Goal: Information Seeking & Learning: Find specific fact

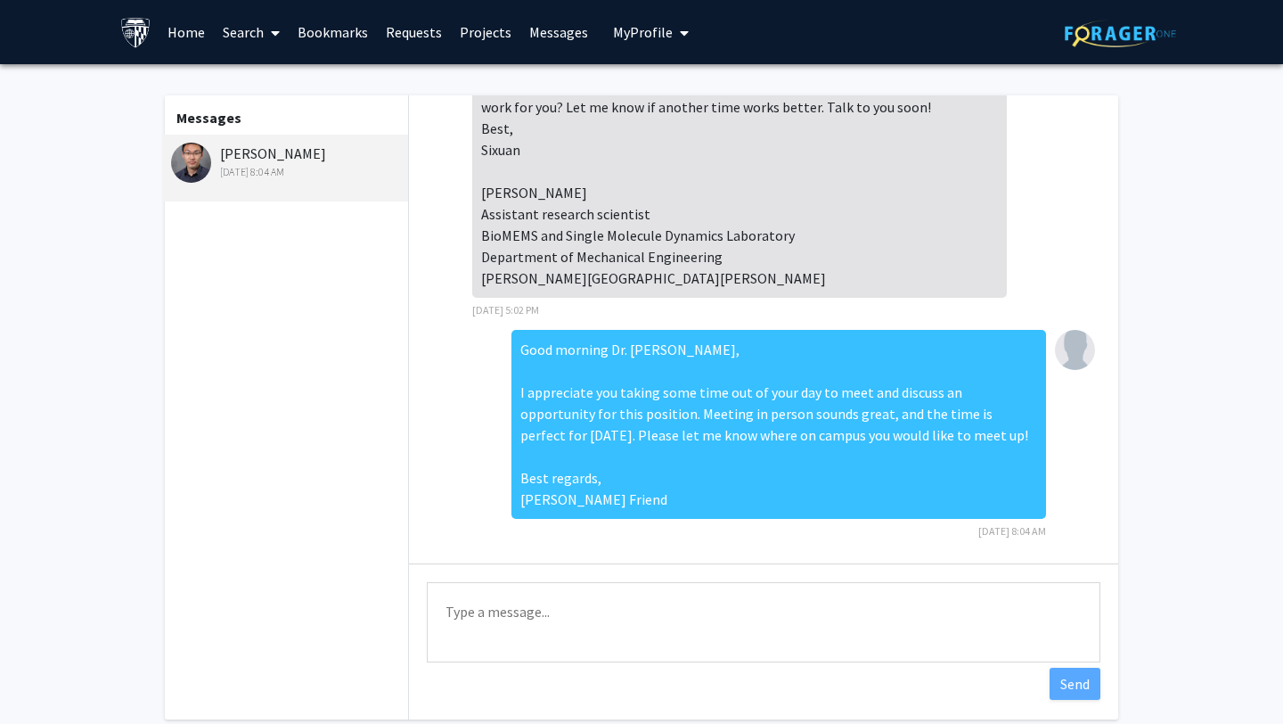
click at [208, 160] on img at bounding box center [191, 163] width 40 height 40
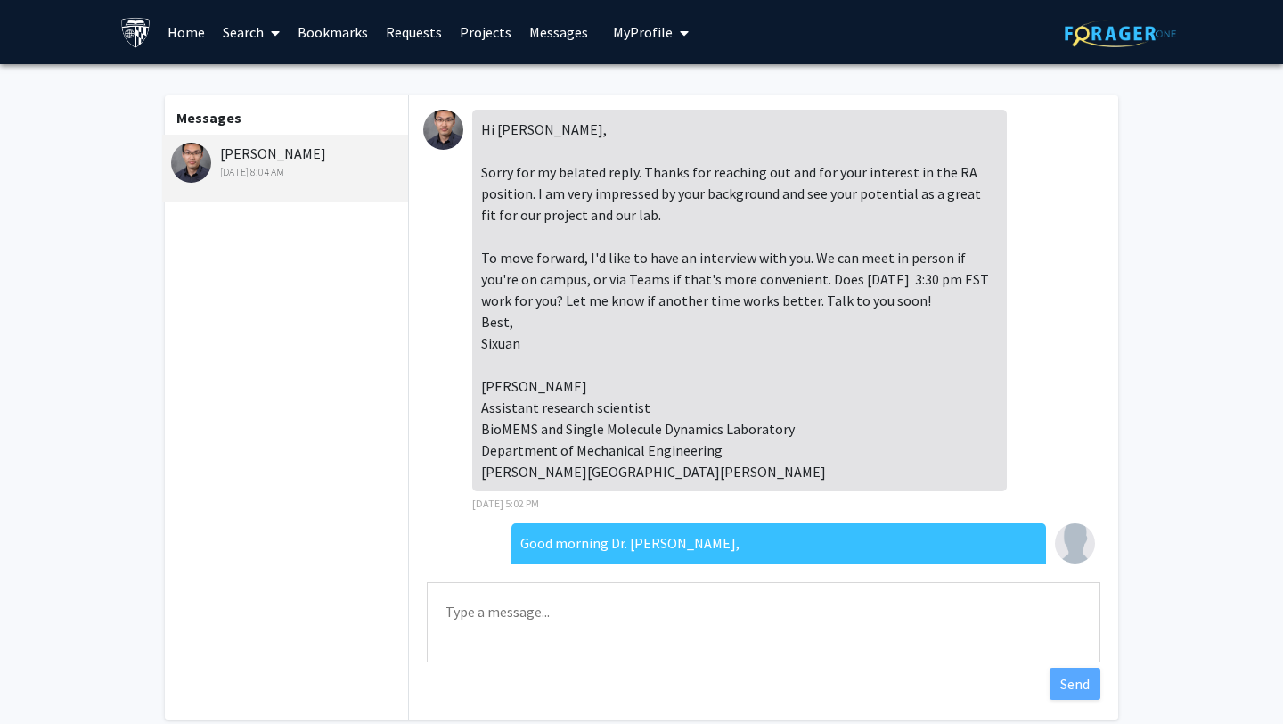
click at [445, 33] on link "Projects" at bounding box center [486, 32] width 70 height 62
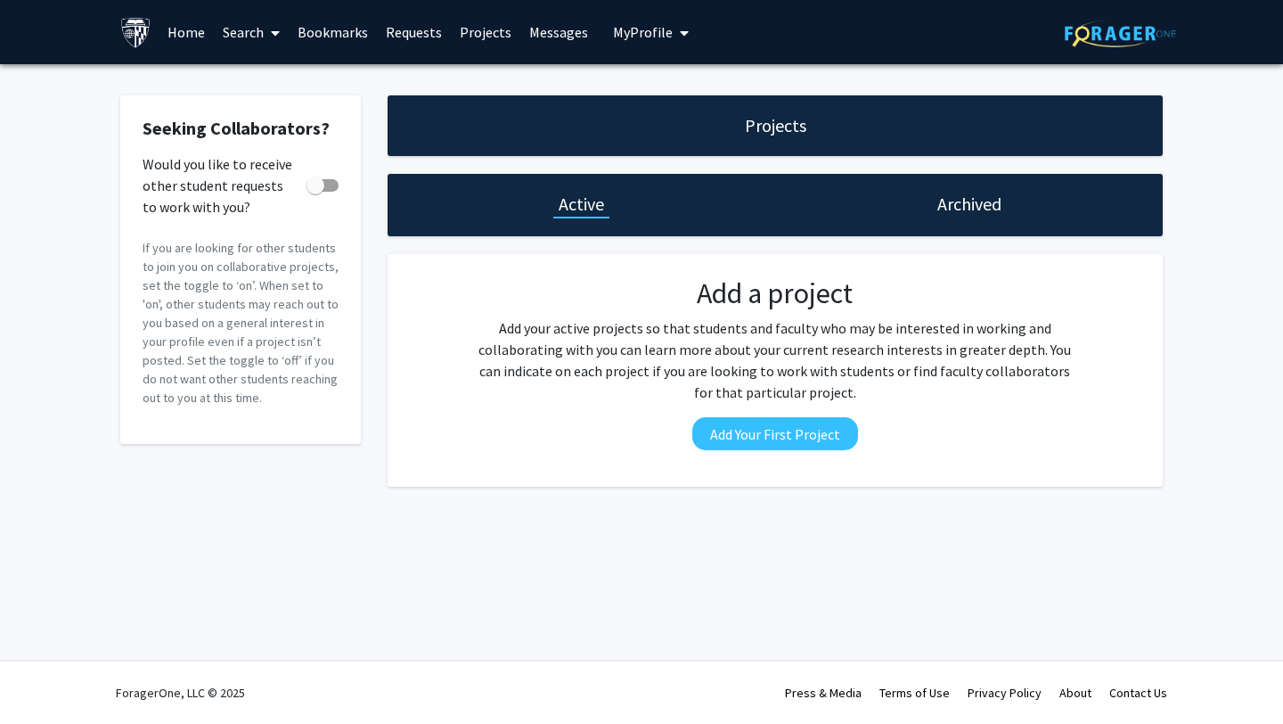
click at [405, 37] on link "Requests" at bounding box center [414, 32] width 74 height 62
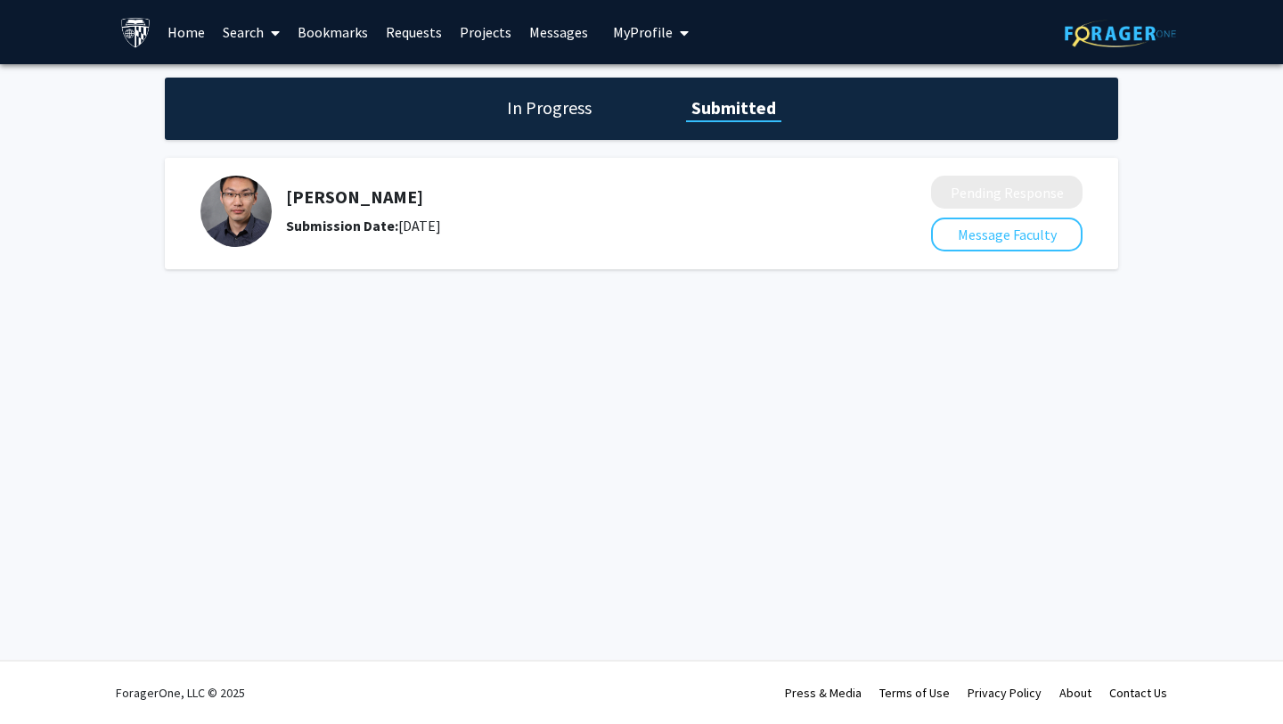
click at [331, 37] on link "Bookmarks" at bounding box center [333, 32] width 88 height 62
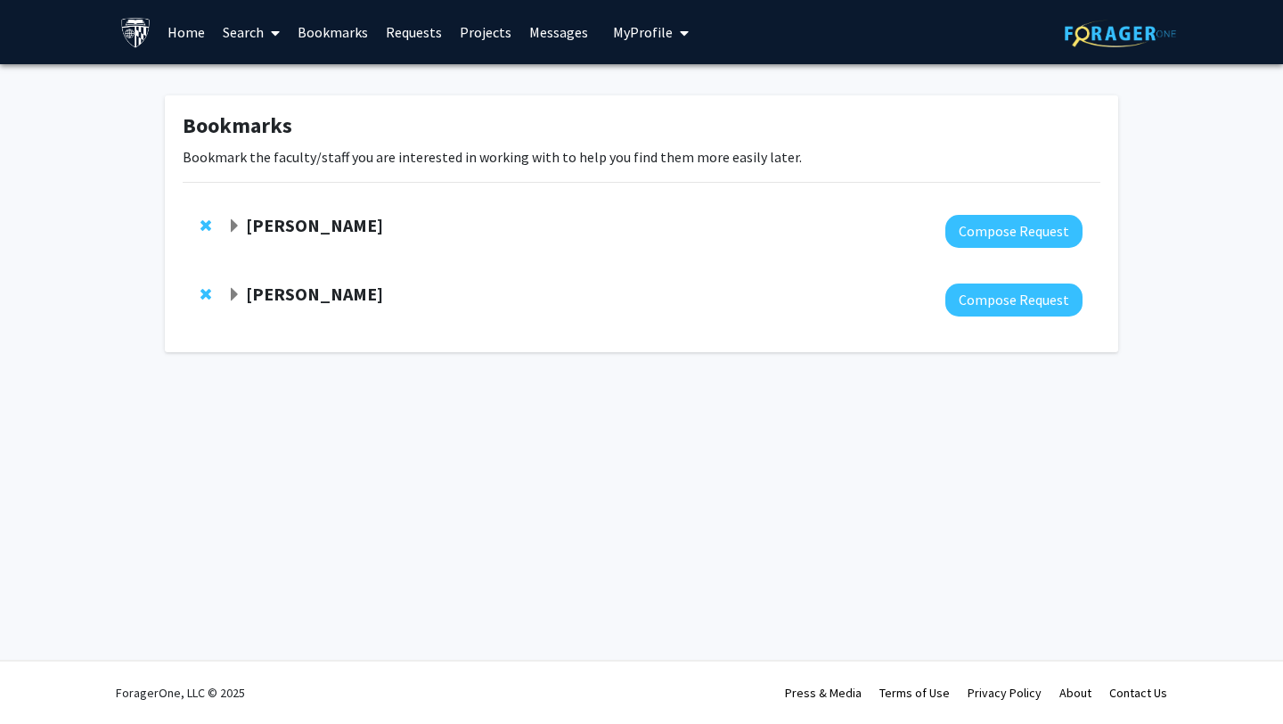
click at [195, 29] on link "Home" at bounding box center [186, 32] width 55 height 62
click at [187, 35] on link "Home" at bounding box center [186, 32] width 55 height 62
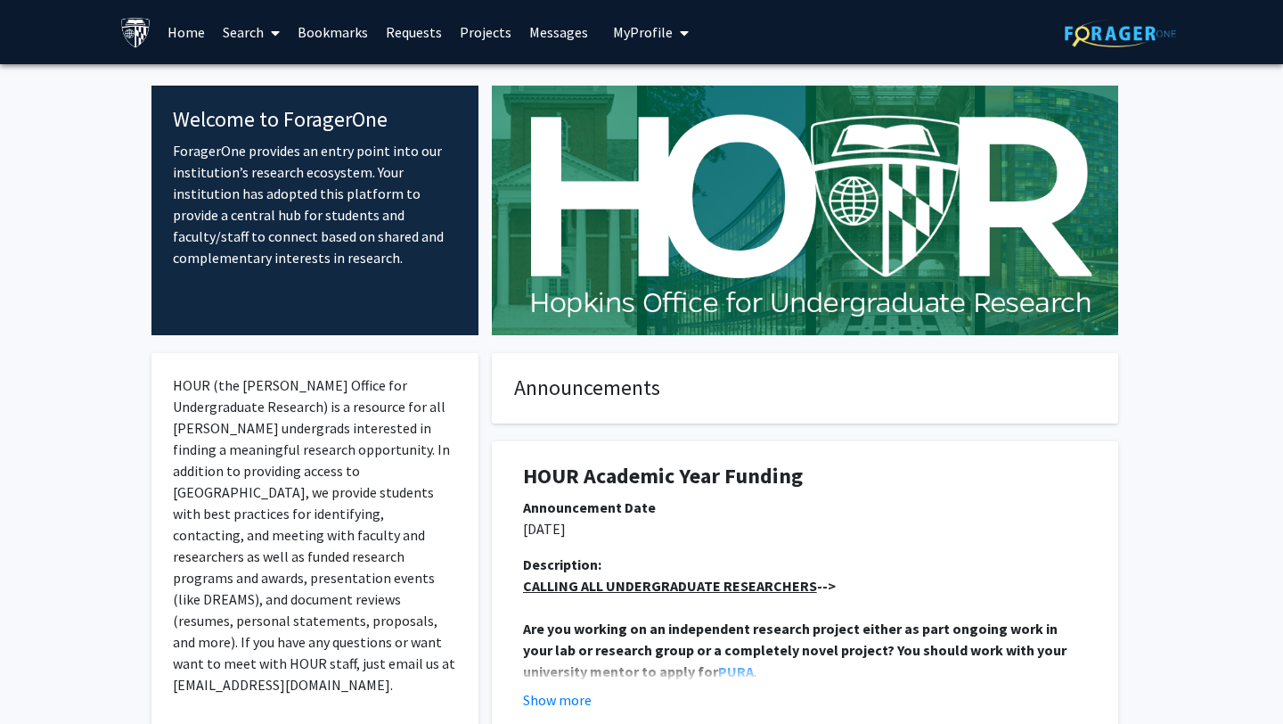
click at [243, 41] on link "Search" at bounding box center [251, 32] width 75 height 62
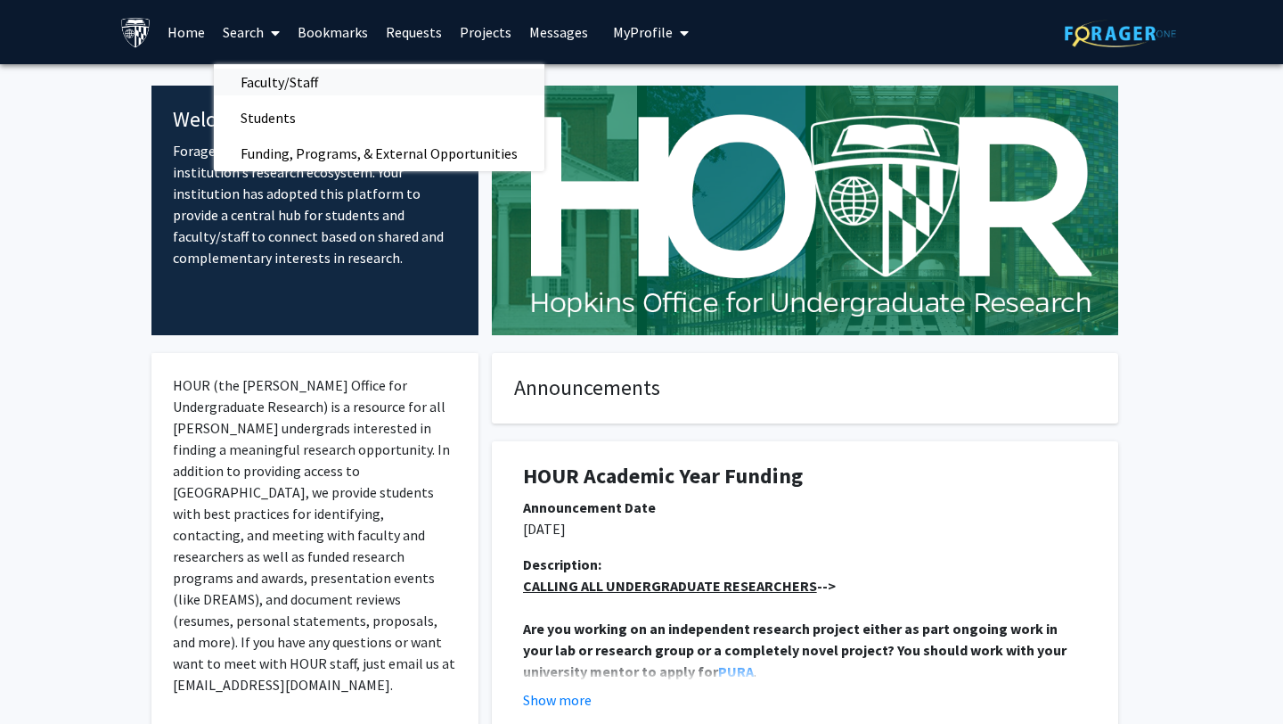
click at [263, 78] on span "Faculty/Staff" at bounding box center [279, 82] width 131 height 36
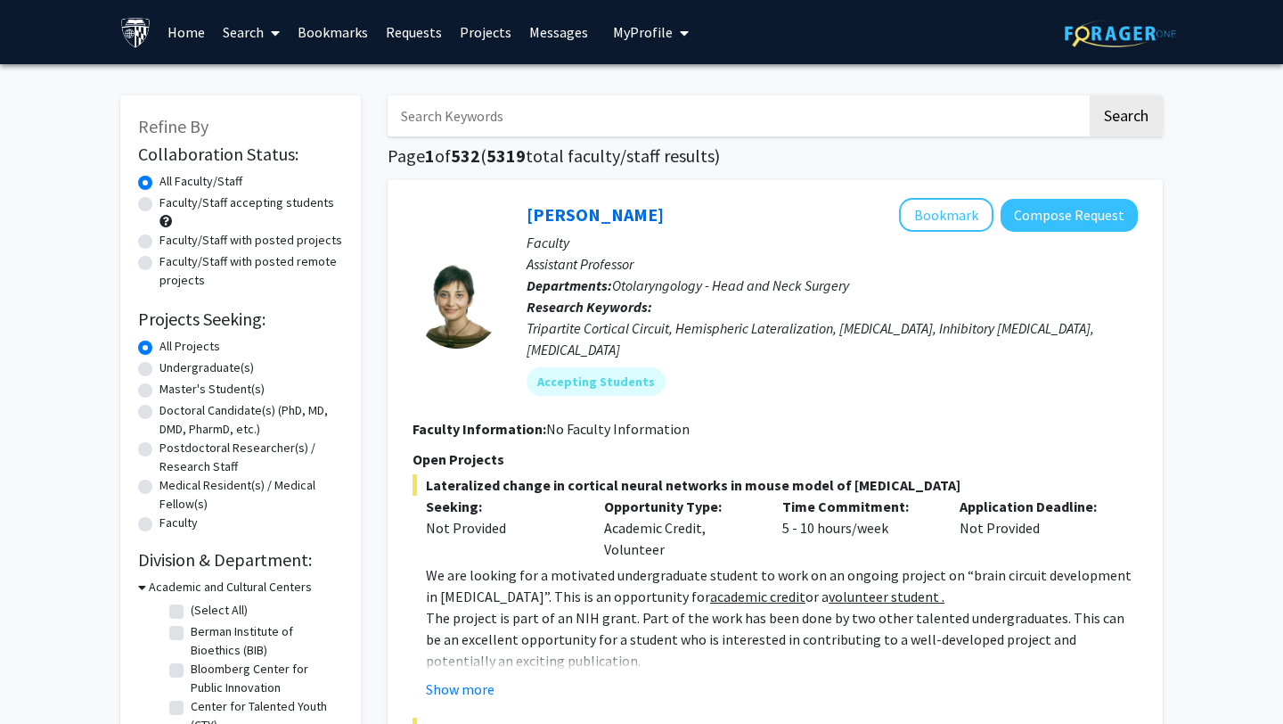
click at [445, 120] on input "Search Keywords" at bounding box center [737, 115] width 699 height 41
type input "[PERSON_NAME]"
click at [445, 95] on button "Search" at bounding box center [1126, 115] width 73 height 41
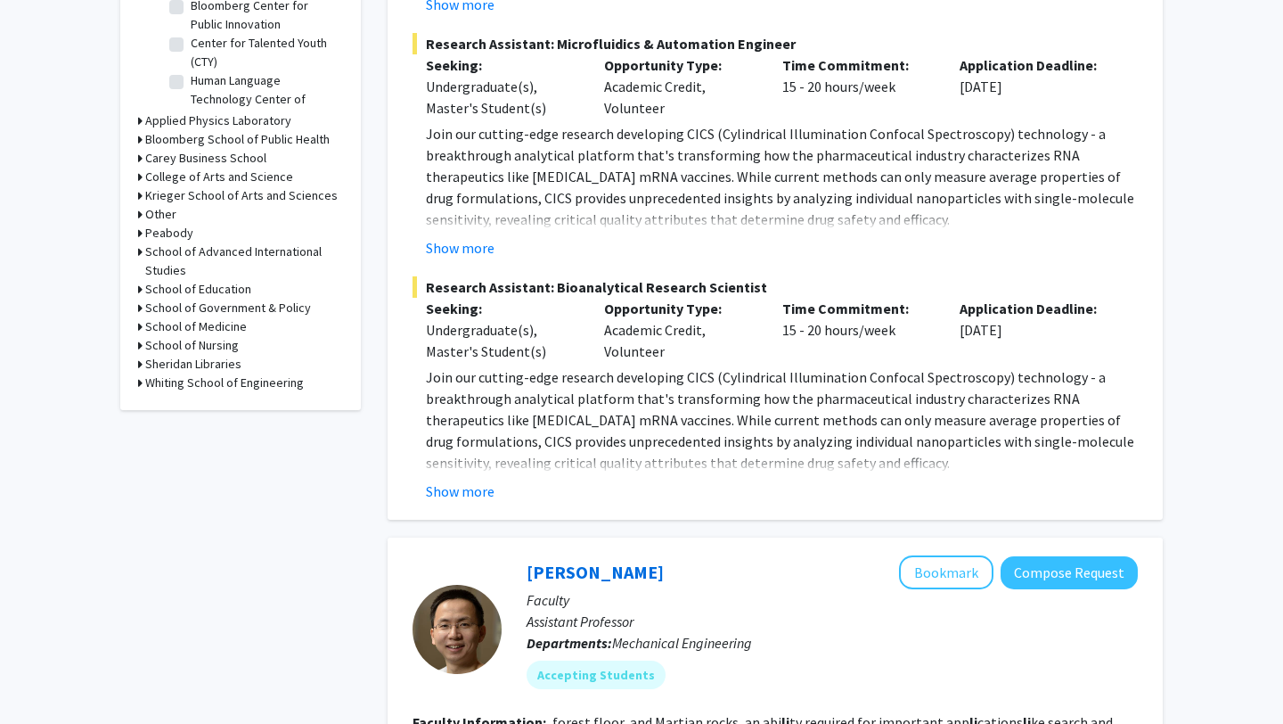
scroll to position [696, 0]
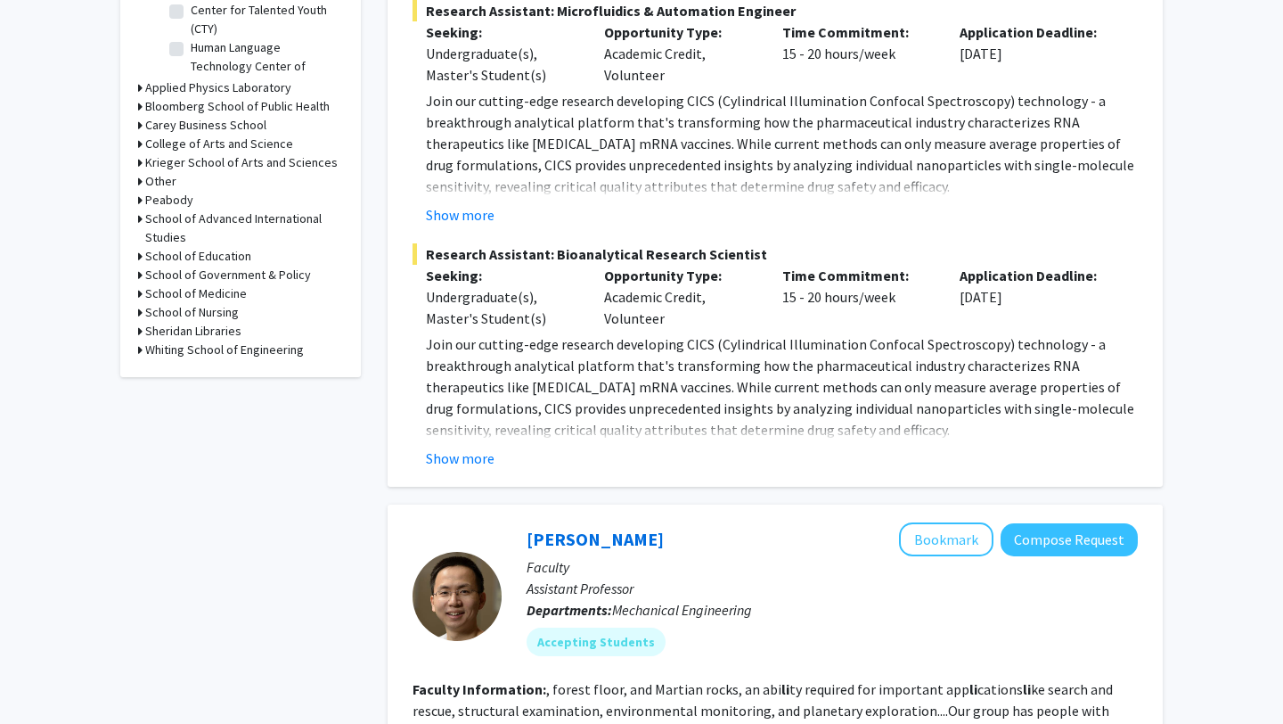
click at [442, 462] on button "Show more" at bounding box center [460, 457] width 69 height 21
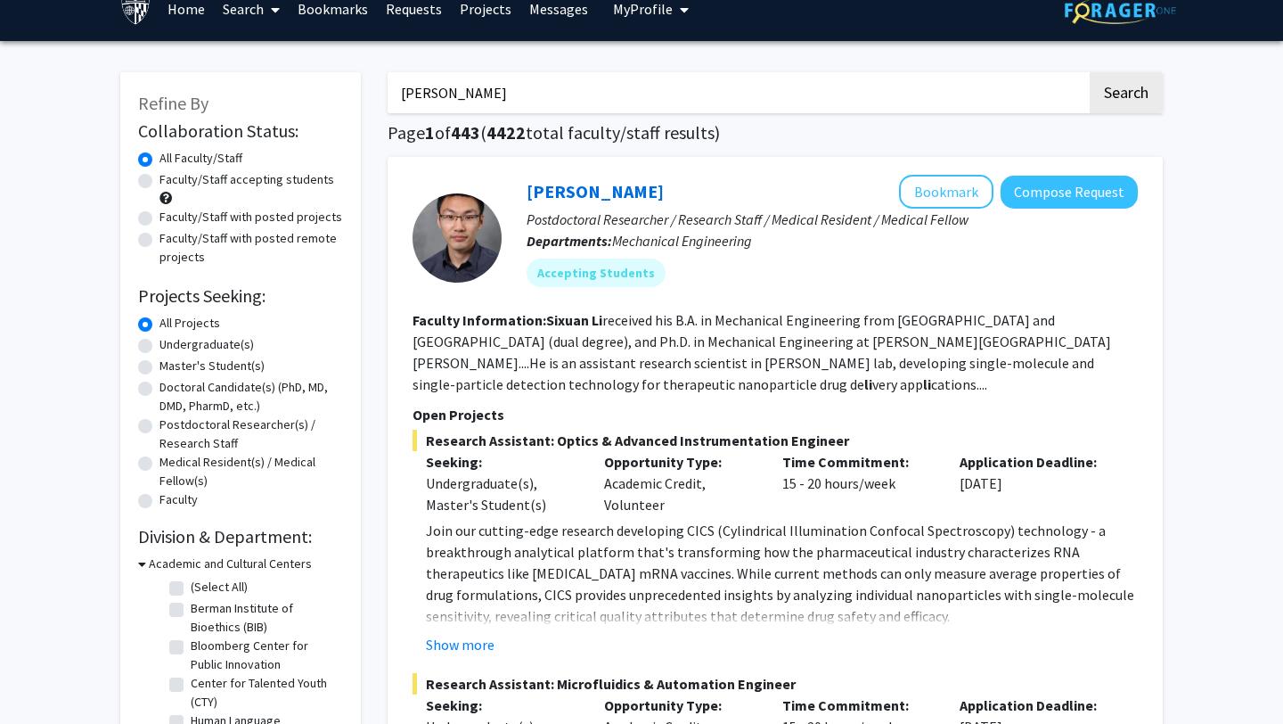
scroll to position [24, 0]
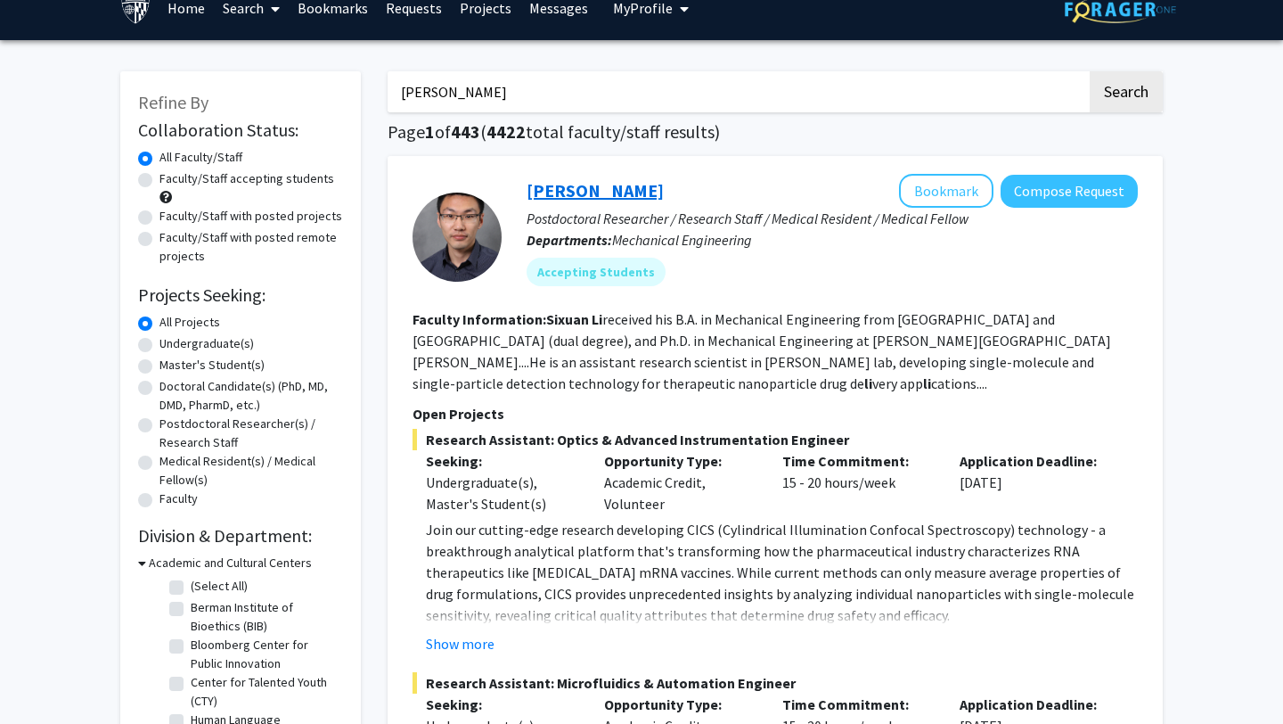
click at [445, 188] on link "[PERSON_NAME]" at bounding box center [595, 190] width 137 height 22
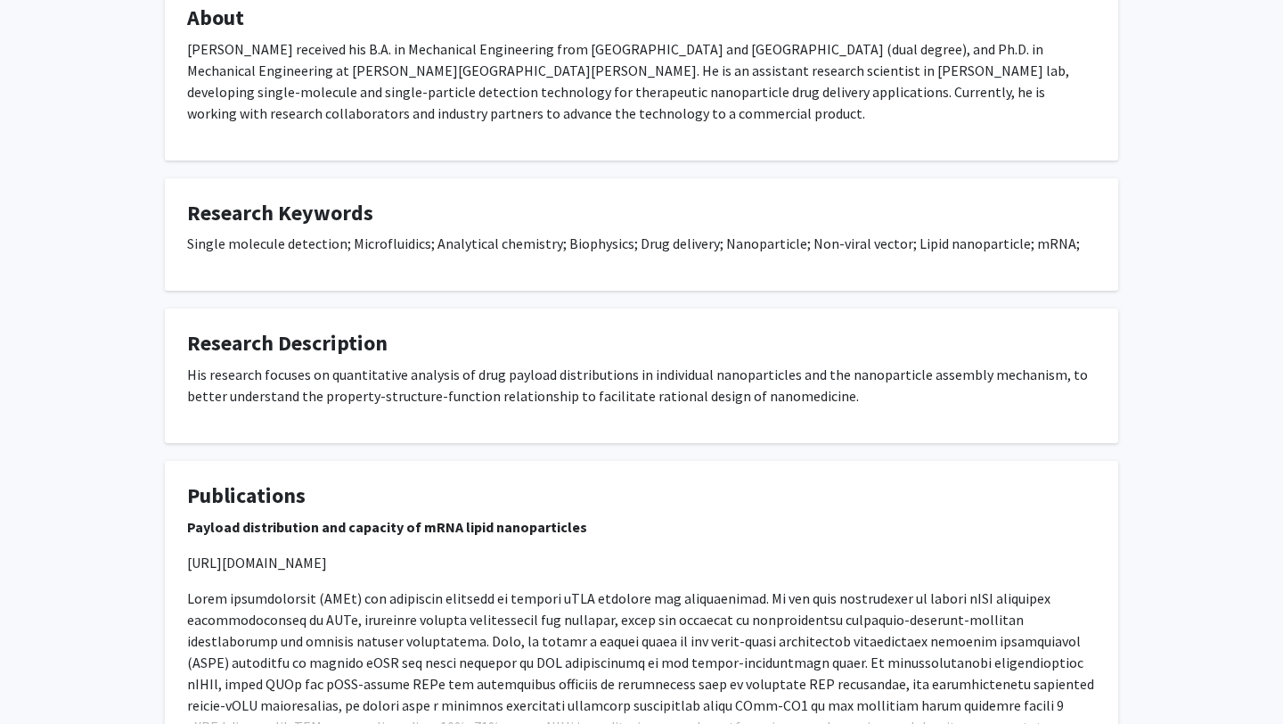
scroll to position [1266, 0]
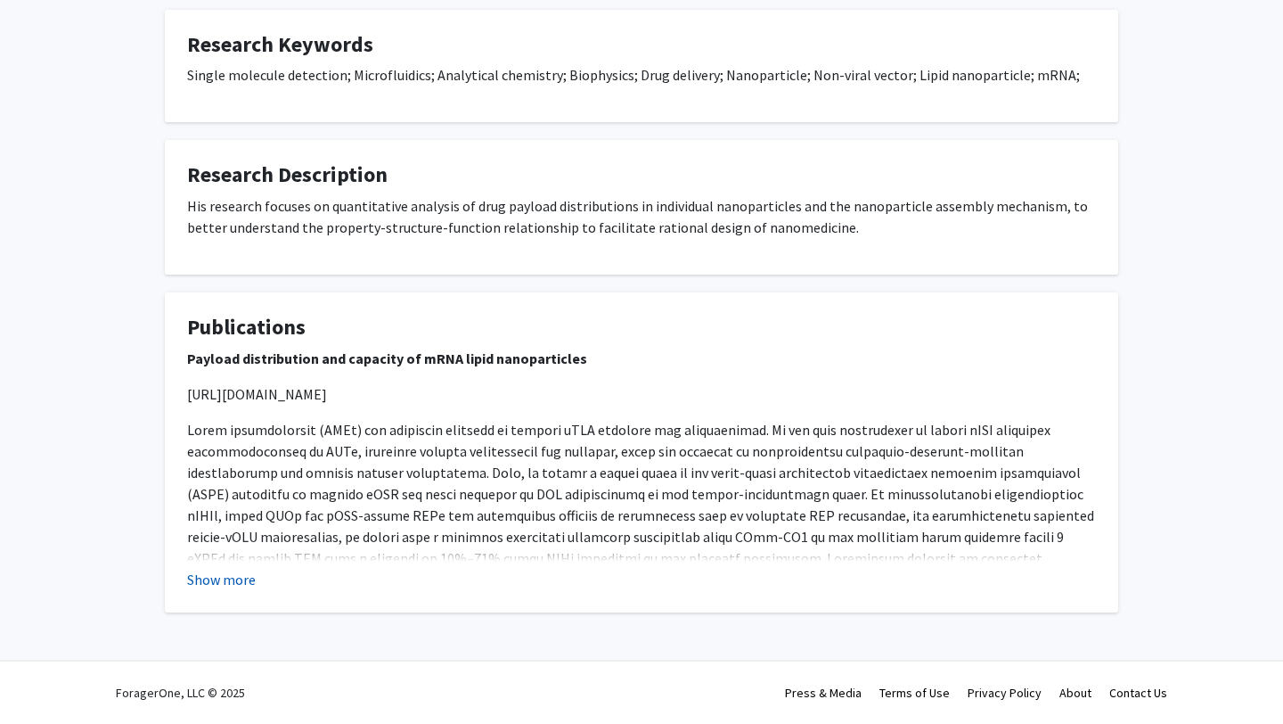
click at [231, 551] on button "Show more" at bounding box center [221, 578] width 69 height 21
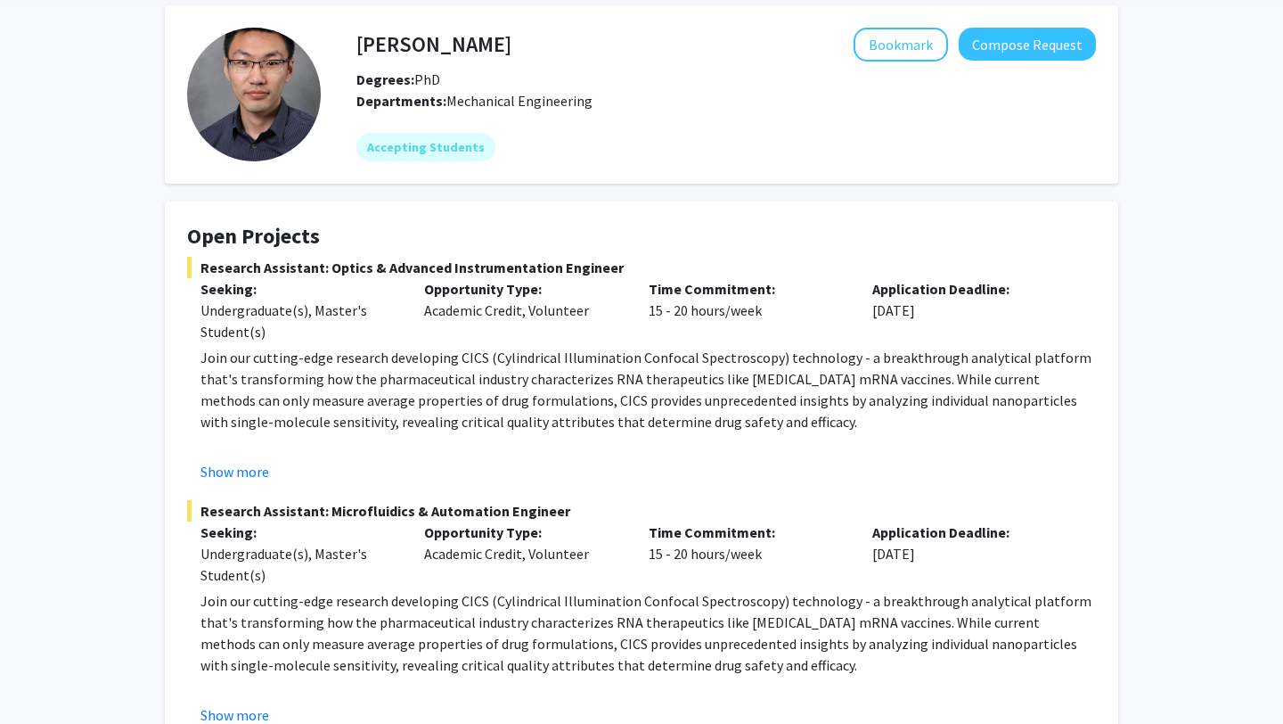
scroll to position [0, 0]
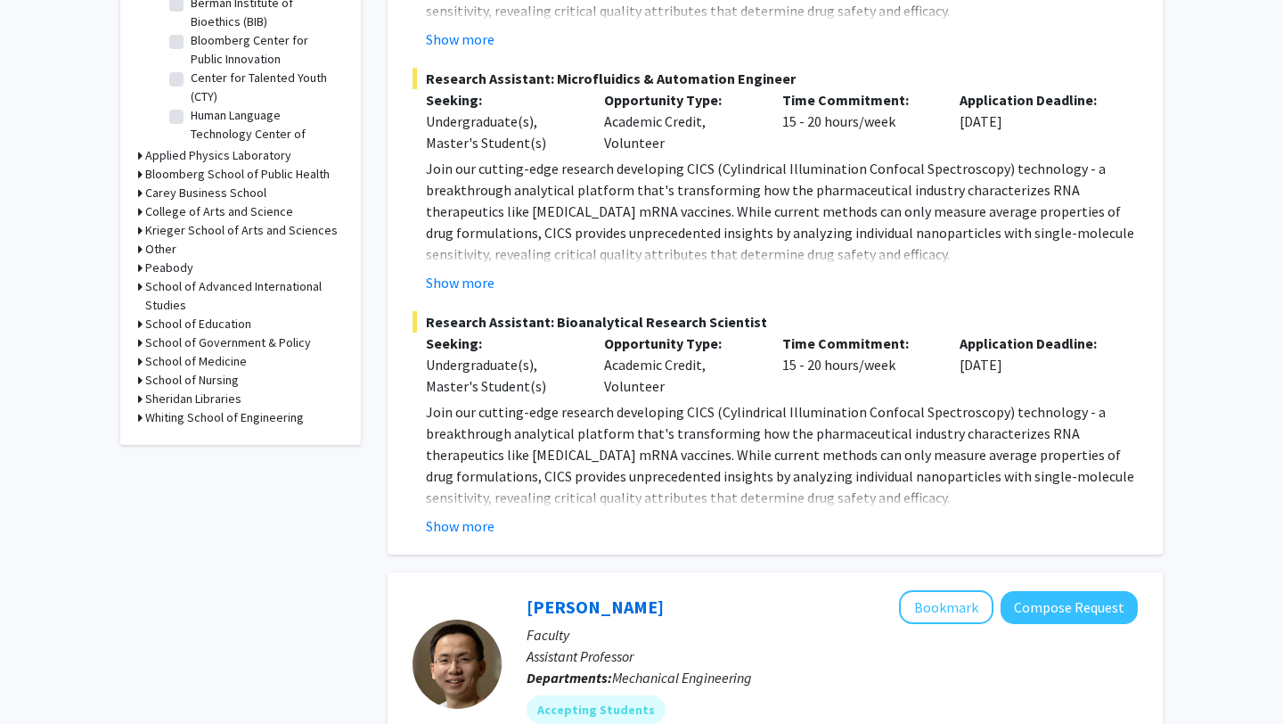
scroll to position [632, 0]
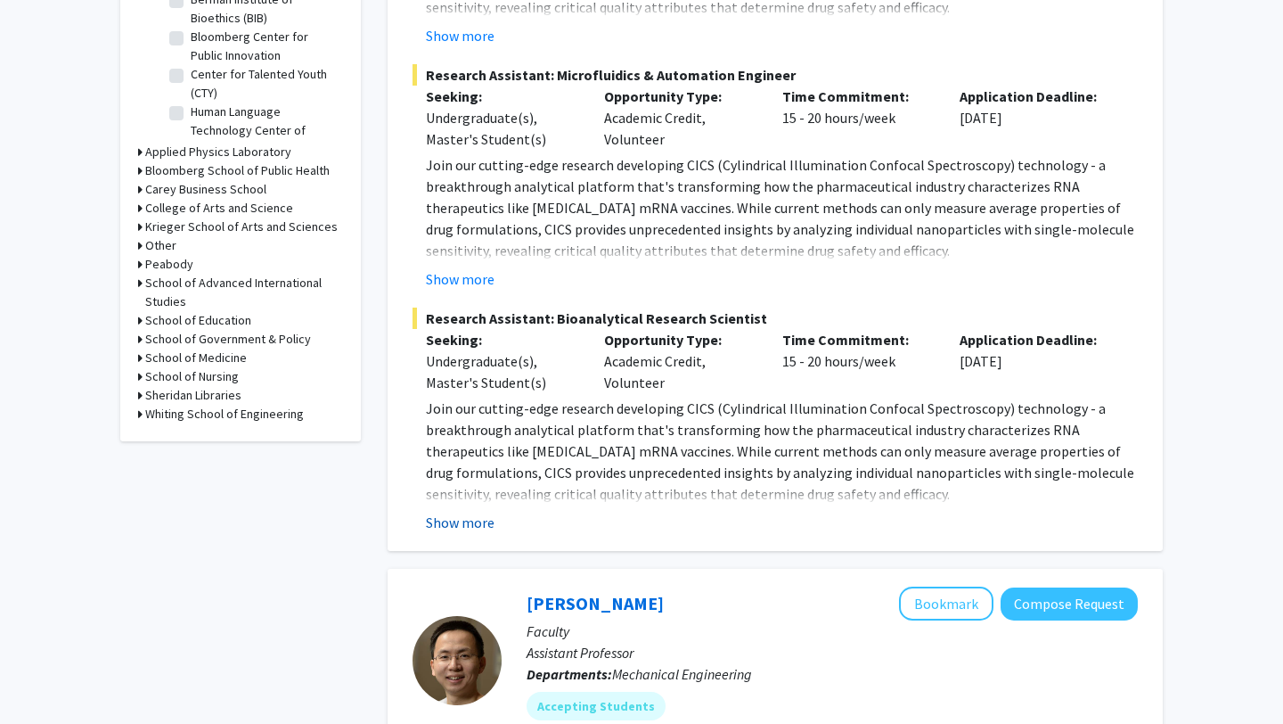
click at [445, 519] on button "Show more" at bounding box center [460, 521] width 69 height 21
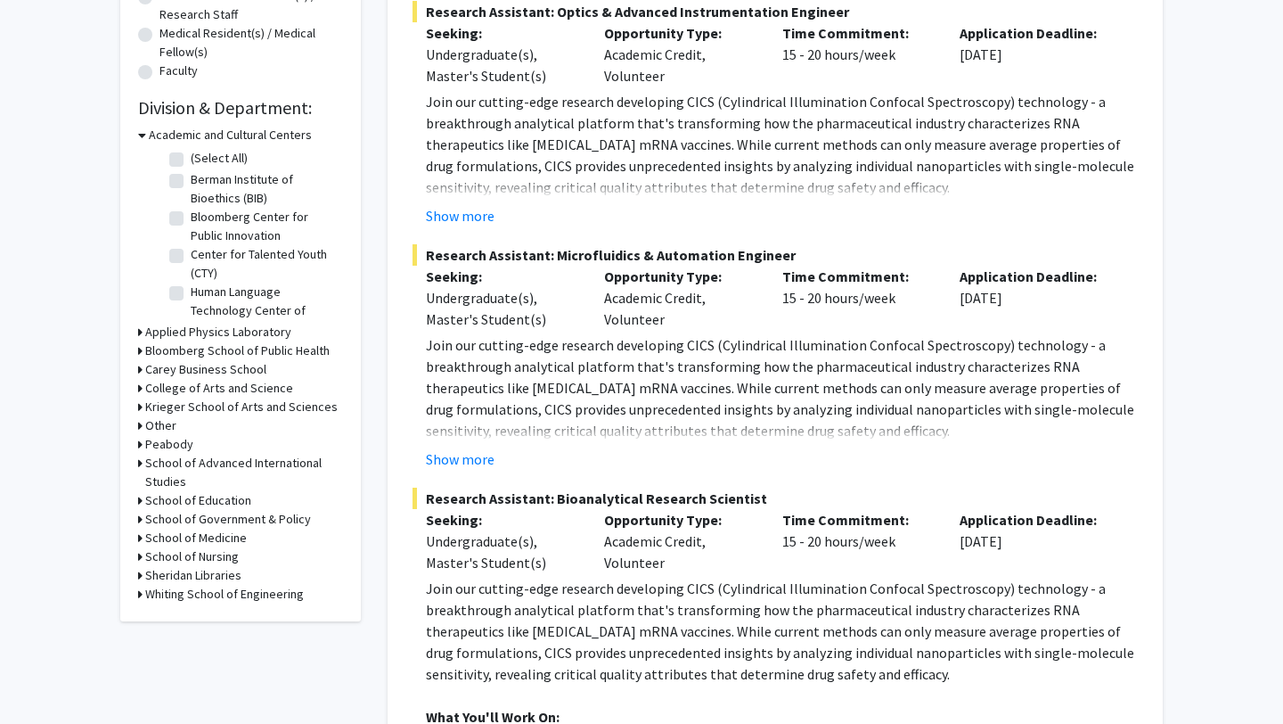
scroll to position [453, 0]
click at [445, 452] on button "Show more" at bounding box center [460, 457] width 69 height 21
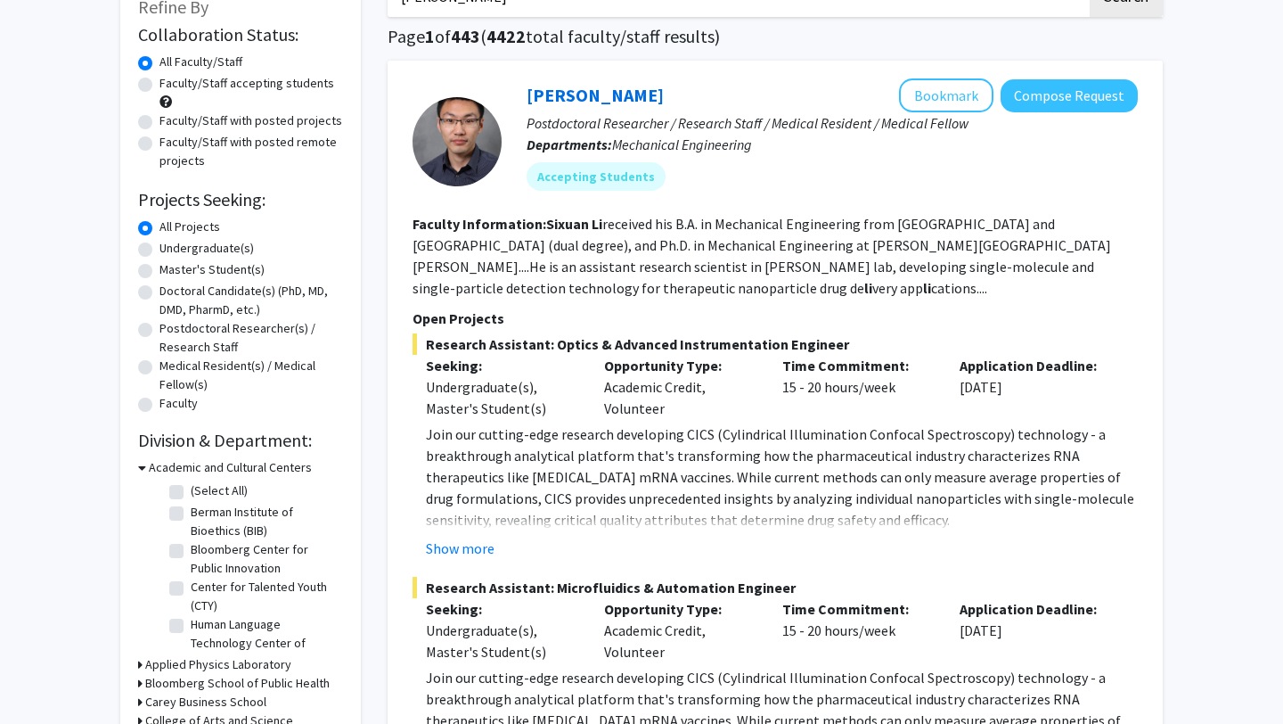
scroll to position [122, 0]
